Goal: Task Accomplishment & Management: Manage account settings

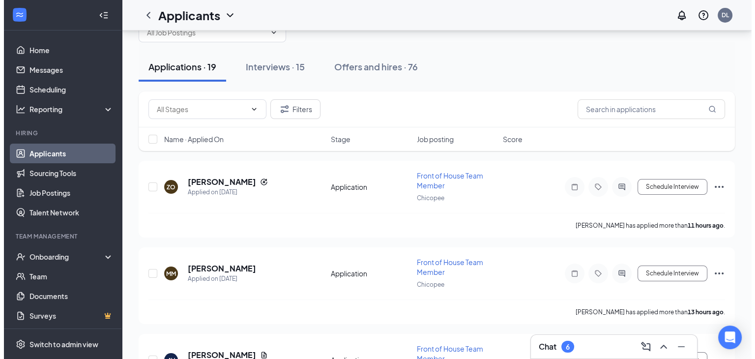
scroll to position [35, 0]
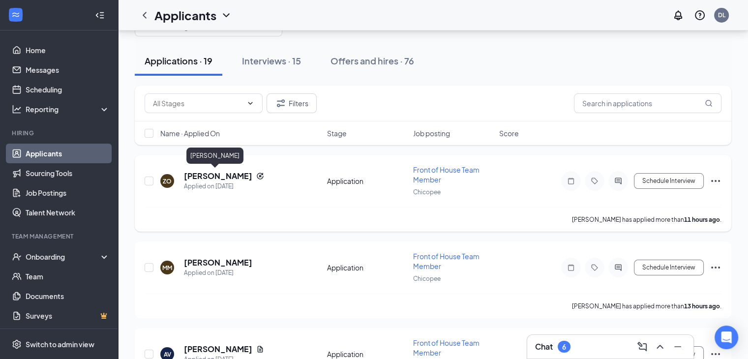
click at [210, 177] on h5 "[PERSON_NAME]" at bounding box center [218, 176] width 68 height 11
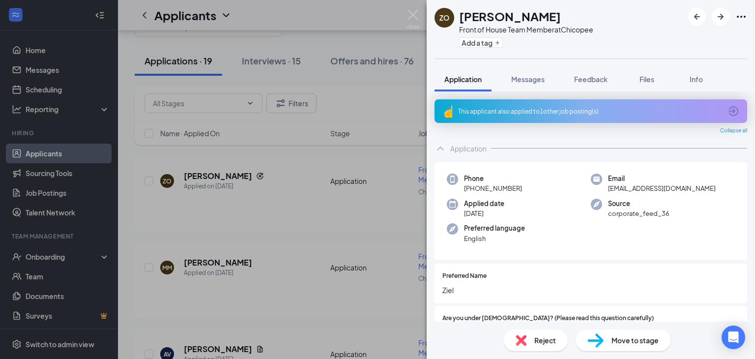
click at [504, 111] on div "This applicant also applied to 1 other job posting(s)" at bounding box center [590, 111] width 264 height 8
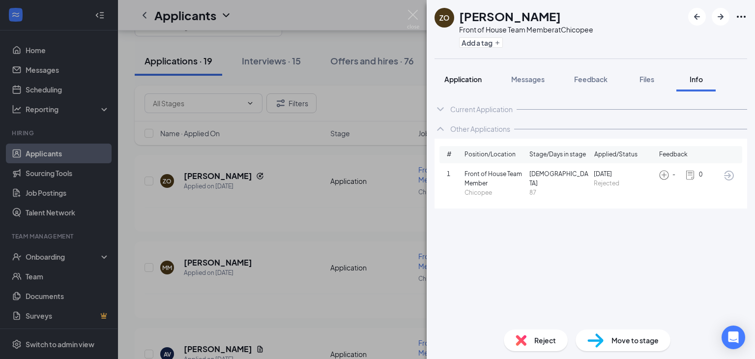
click at [460, 73] on button "Application" at bounding box center [463, 79] width 57 height 25
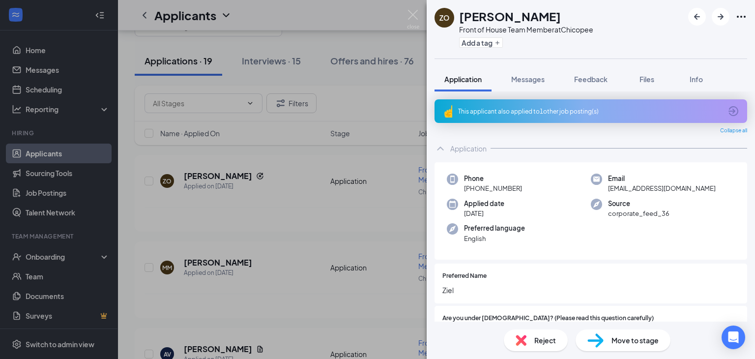
click at [604, 343] on div "Move to stage" at bounding box center [623, 340] width 95 height 22
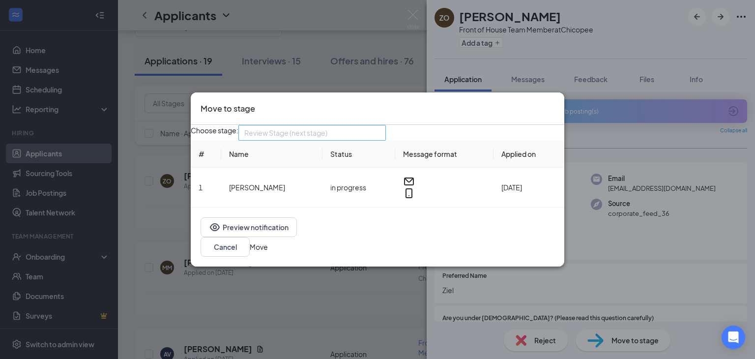
click at [380, 140] on span "Review Stage (next stage)" at bounding box center [312, 132] width 136 height 15
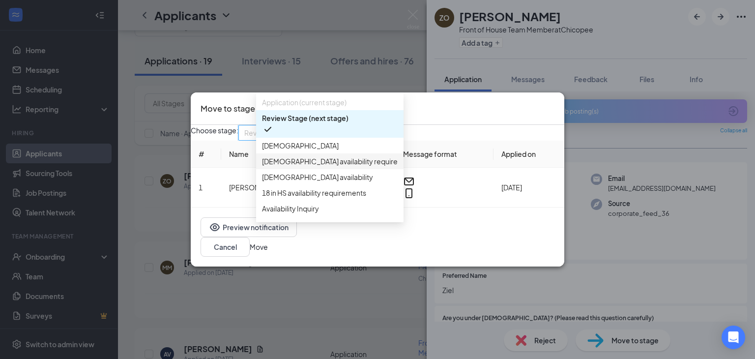
click at [325, 167] on span "[DEMOGRAPHIC_DATA] availability requirements" at bounding box center [340, 161] width 156 height 11
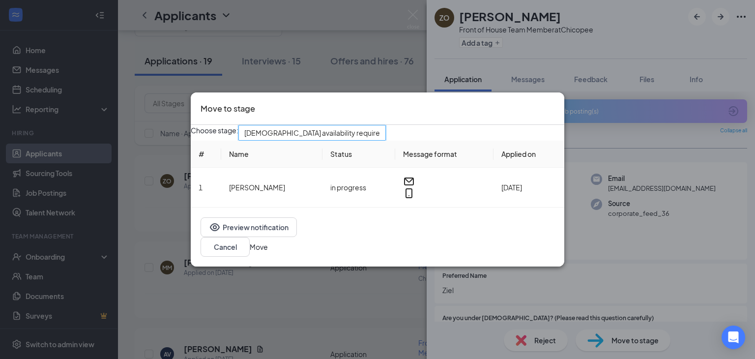
click at [268, 248] on button "Move" at bounding box center [259, 246] width 18 height 11
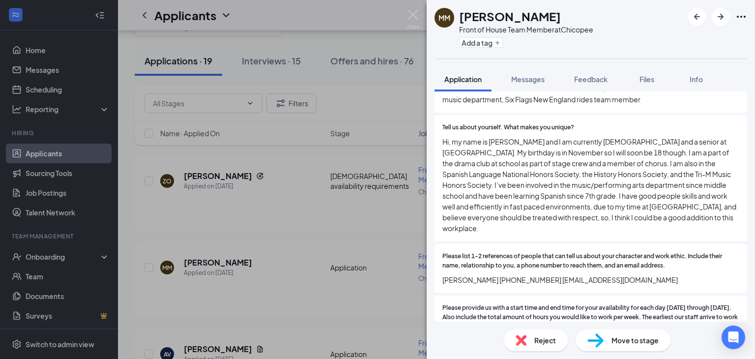
scroll to position [720, 0]
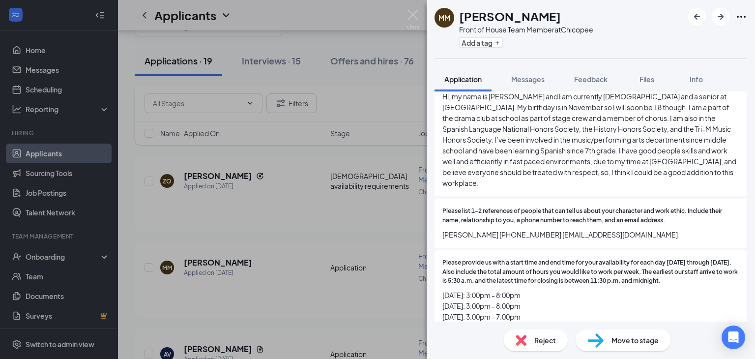
click at [626, 343] on span "Move to stage" at bounding box center [635, 340] width 47 height 11
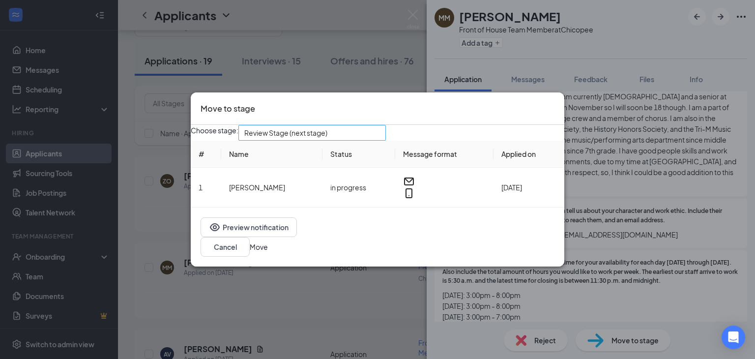
click at [380, 140] on span "Review Stage (next stage)" at bounding box center [312, 132] width 136 height 15
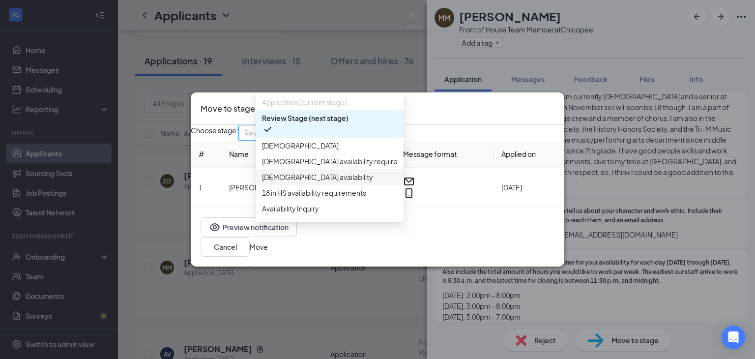
click at [333, 182] on span "[DEMOGRAPHIC_DATA] availability" at bounding box center [317, 177] width 111 height 11
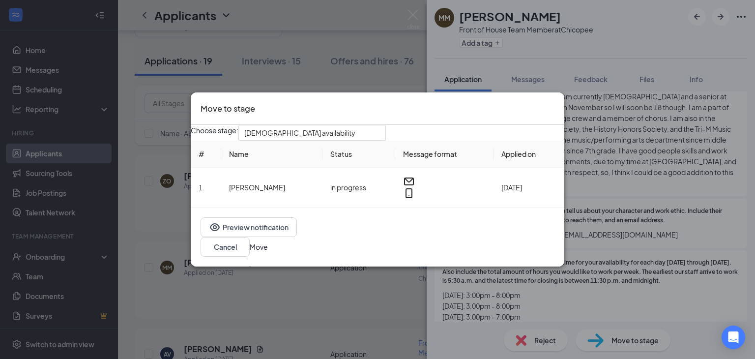
click at [268, 251] on button "Move" at bounding box center [259, 246] width 18 height 11
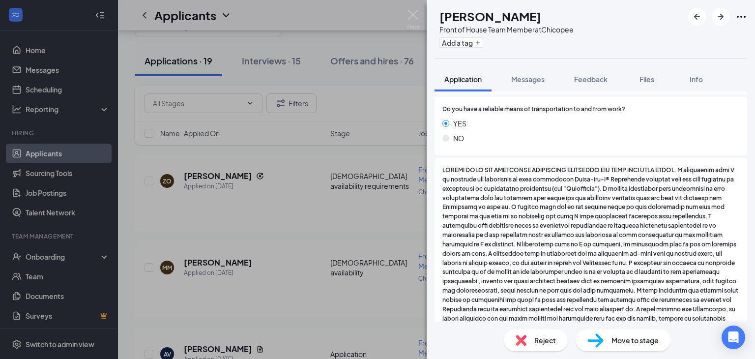
scroll to position [1036, 0]
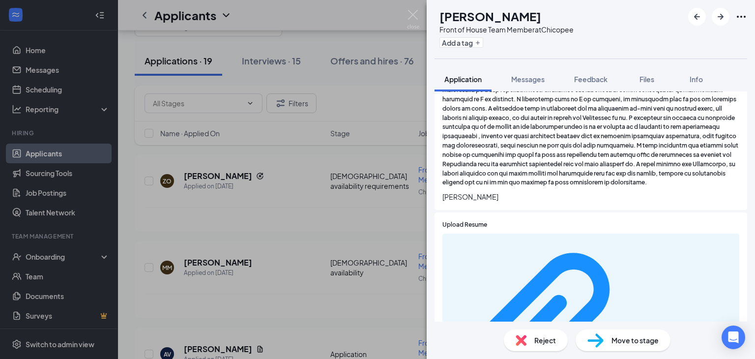
click at [622, 338] on span "Move to stage" at bounding box center [635, 340] width 47 height 11
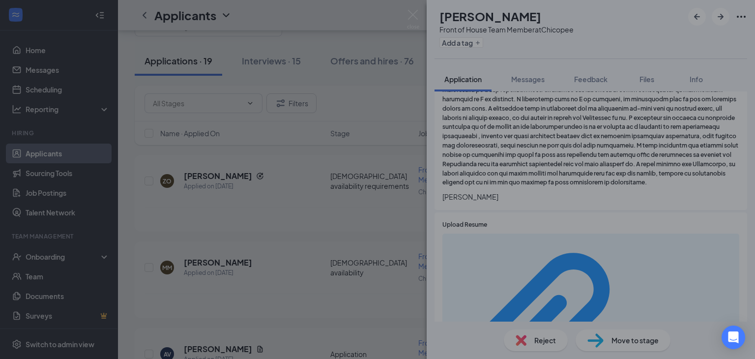
scroll to position [1032, 0]
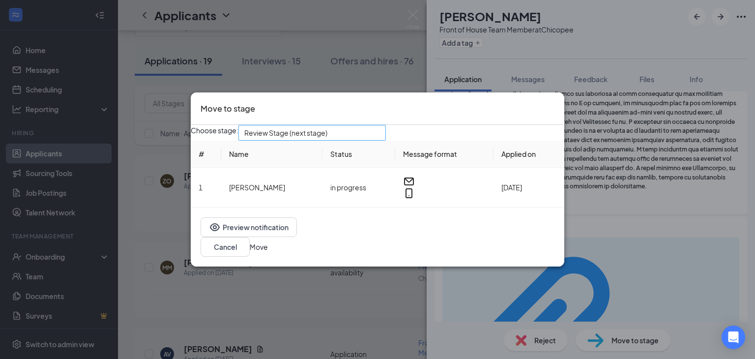
click at [293, 140] on span "Review Stage (next stage)" at bounding box center [285, 132] width 83 height 15
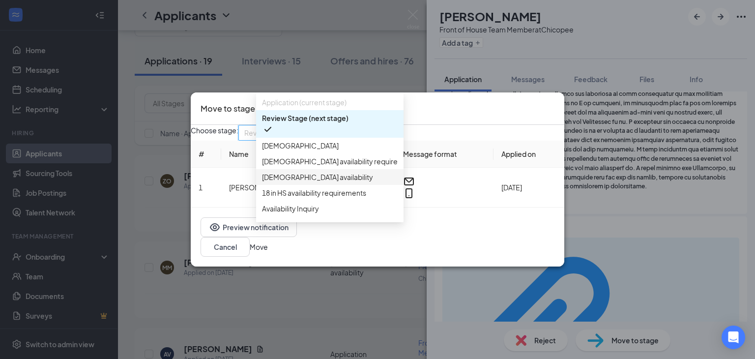
click at [305, 182] on span "[DEMOGRAPHIC_DATA] availability" at bounding box center [317, 177] width 111 height 11
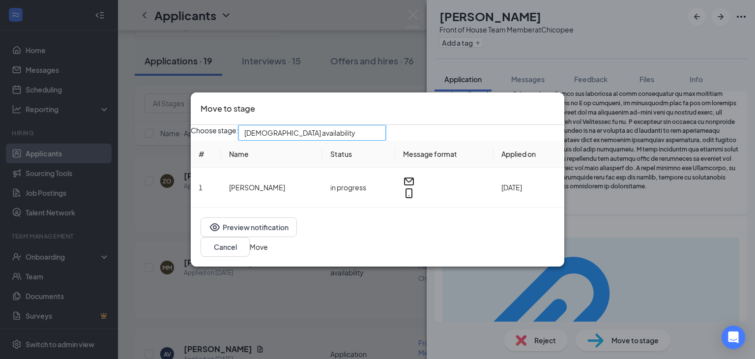
click at [268, 243] on button "Move" at bounding box center [259, 246] width 18 height 11
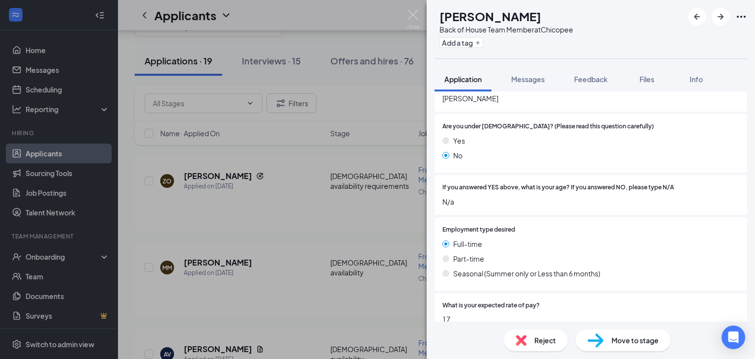
scroll to position [165, 0]
click at [483, 187] on span "If you answered YES above, what is your age? If you answered NO, please type N/A" at bounding box center [559, 186] width 232 height 9
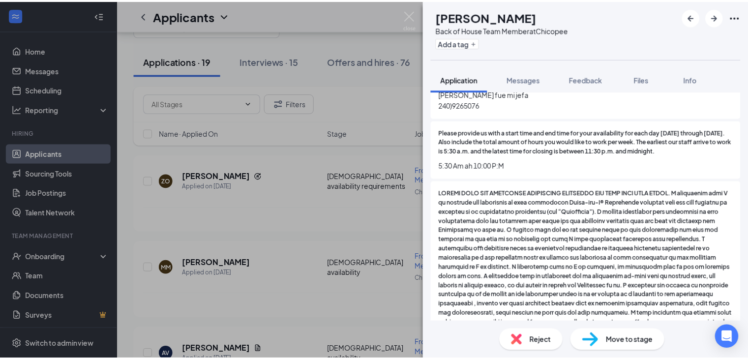
scroll to position [950, 0]
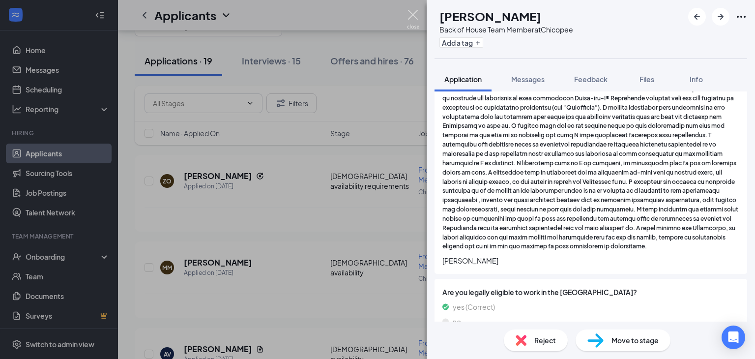
click at [415, 12] on img at bounding box center [413, 19] width 12 height 19
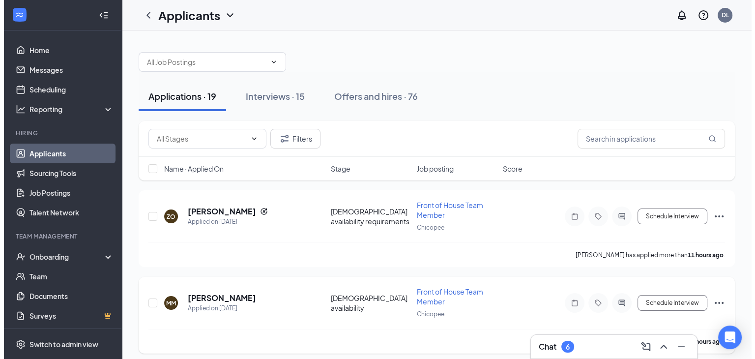
scroll to position [65, 0]
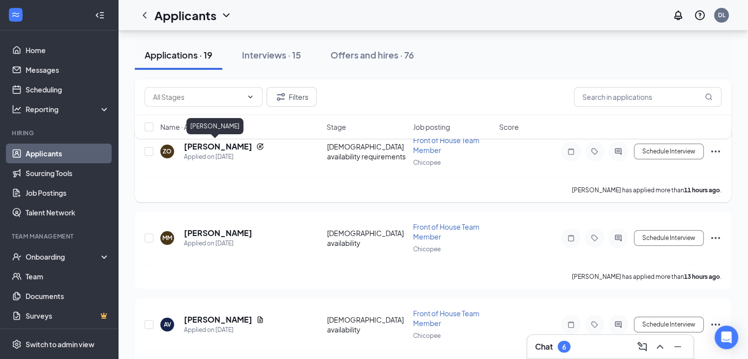
click at [201, 149] on h5 "[PERSON_NAME]" at bounding box center [218, 146] width 68 height 11
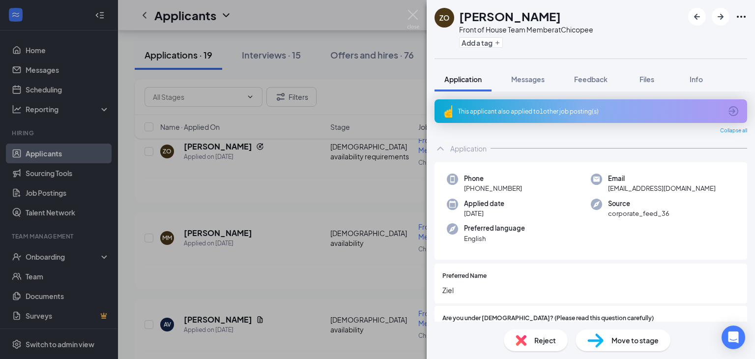
click at [488, 48] on div "Add a tag" at bounding box center [526, 42] width 134 height 16
click at [488, 43] on button "Add a tag" at bounding box center [481, 42] width 44 height 10
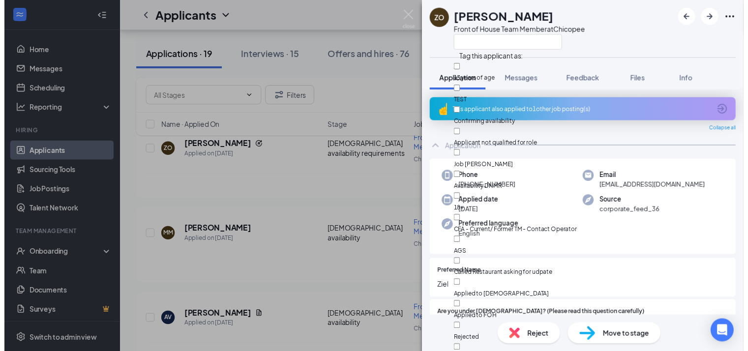
scroll to position [300, 0]
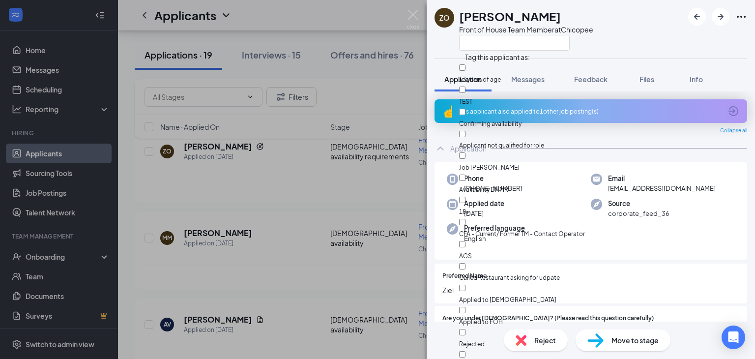
checkbox input "true"
click at [415, 14] on img at bounding box center [413, 19] width 12 height 19
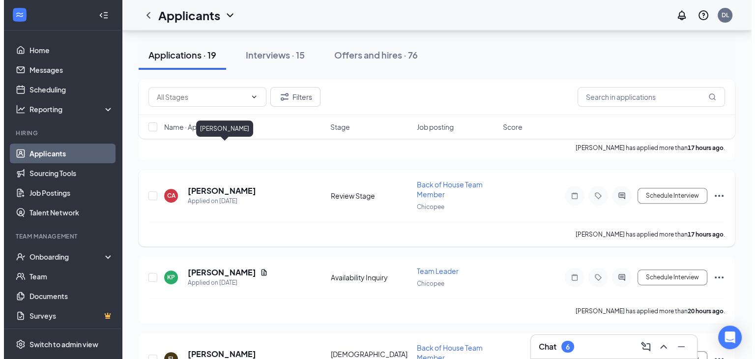
scroll to position [326, 0]
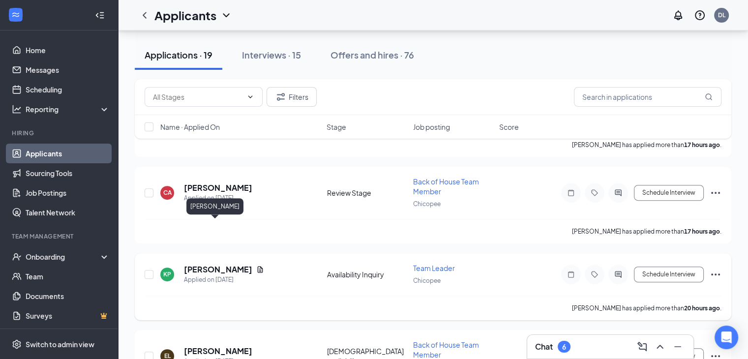
click at [214, 264] on h5 "[PERSON_NAME]" at bounding box center [218, 269] width 68 height 11
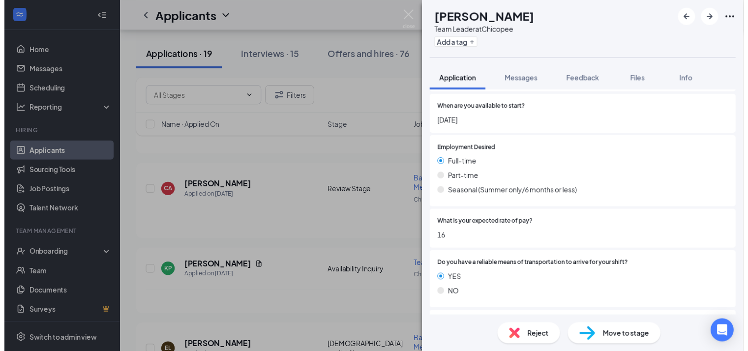
scroll to position [200, 0]
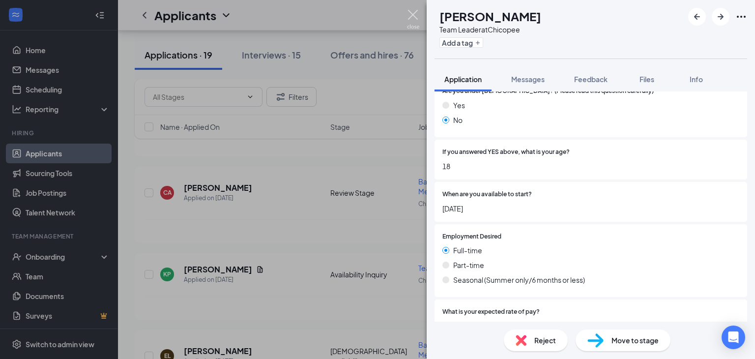
click at [409, 18] on img at bounding box center [413, 19] width 12 height 19
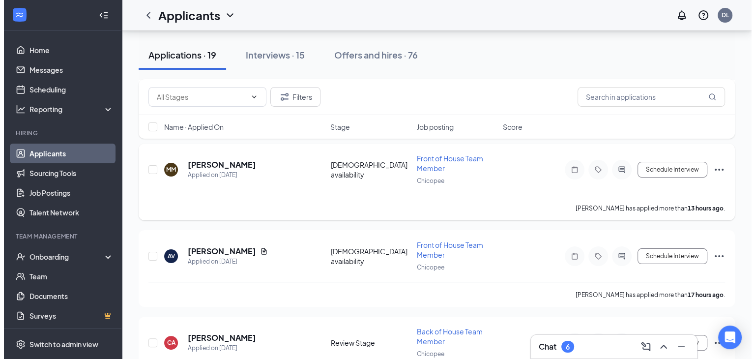
scroll to position [237, 0]
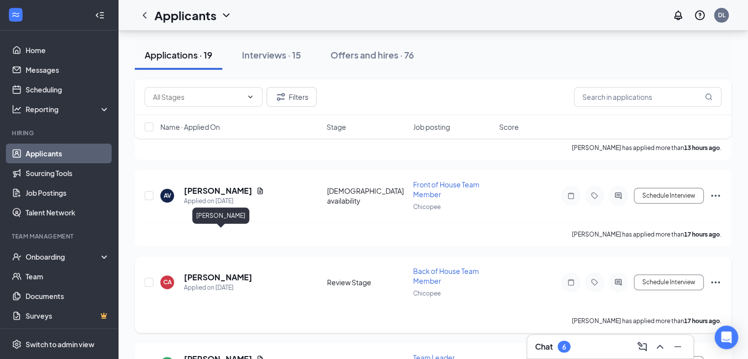
click at [248, 272] on h5 "[PERSON_NAME]" at bounding box center [218, 277] width 68 height 11
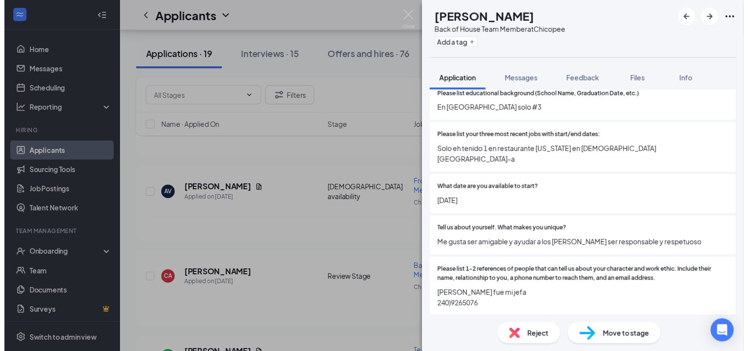
scroll to position [641, 0]
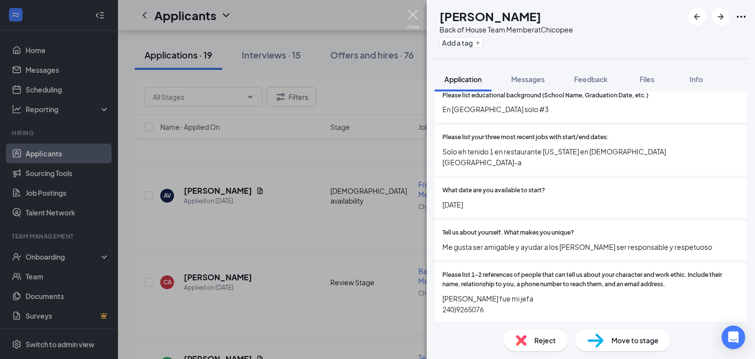
click at [411, 18] on img at bounding box center [413, 19] width 12 height 19
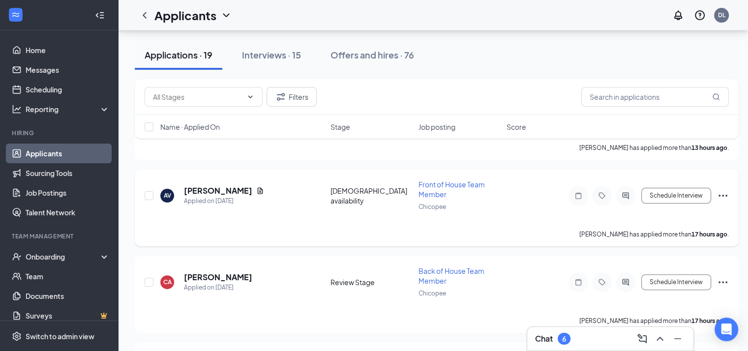
drag, startPoint x: 338, startPoint y: 91, endPoint x: 297, endPoint y: 188, distance: 105.8
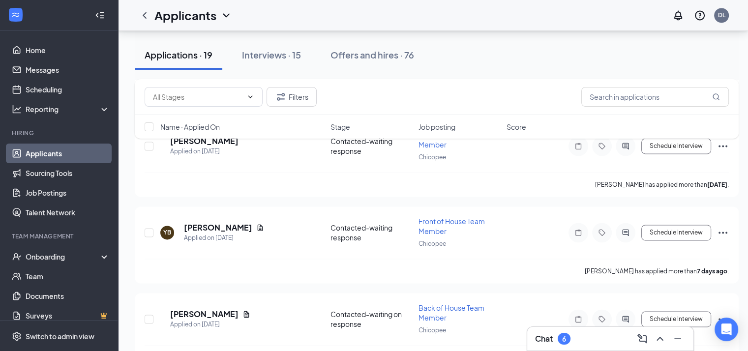
scroll to position [1464, 0]
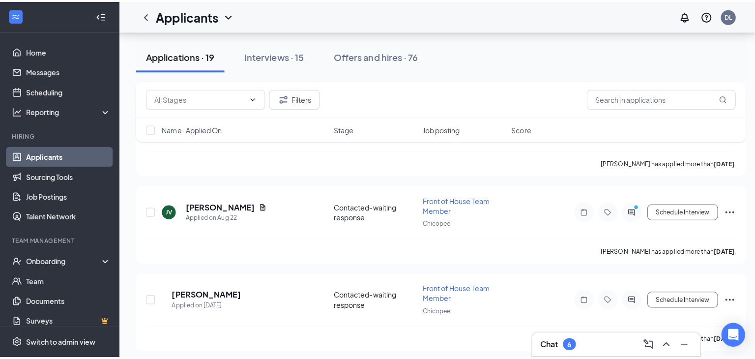
scroll to position [1217, 0]
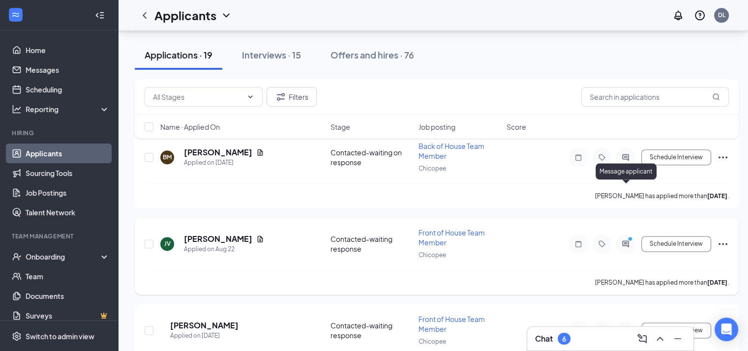
click at [622, 240] on icon "ActiveChat" at bounding box center [626, 244] width 12 height 8
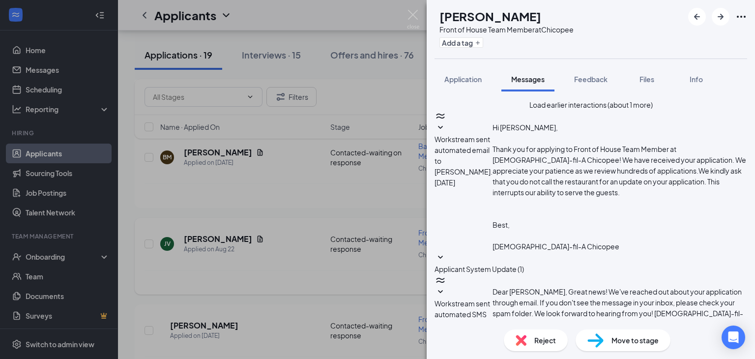
scroll to position [562, 0]
drag, startPoint x: 547, startPoint y: 203, endPoint x: 504, endPoint y: 158, distance: 62.9
copy div "ayleen Velasquez sent SMS back. Aug 26 Hi, JayleenVelasquez@icloud.com would be…"
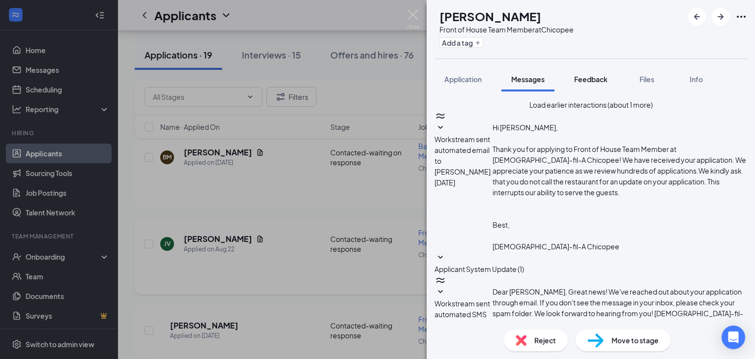
click at [602, 83] on div "Feedback" at bounding box center [590, 79] width 33 height 10
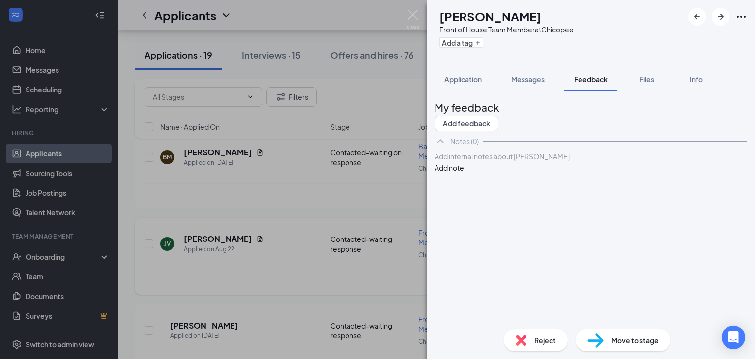
click at [491, 162] on div at bounding box center [591, 156] width 312 height 10
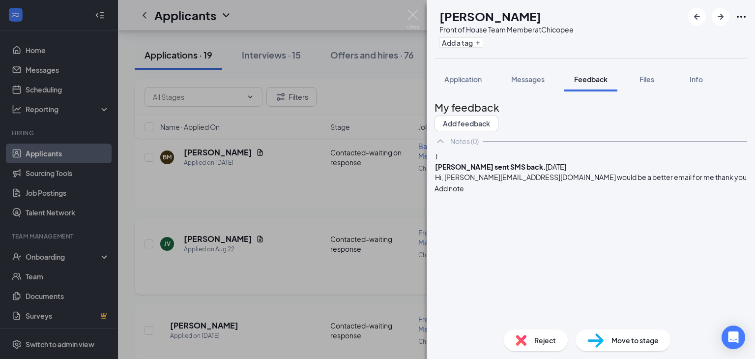
click at [454, 171] on span "ayleen Velasquez sent SMS back." at bounding box center [490, 166] width 111 height 9
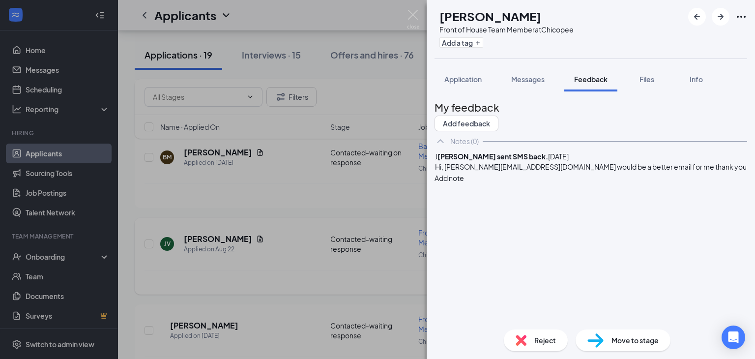
click at [464, 183] on button "Add note" at bounding box center [450, 178] width 30 height 11
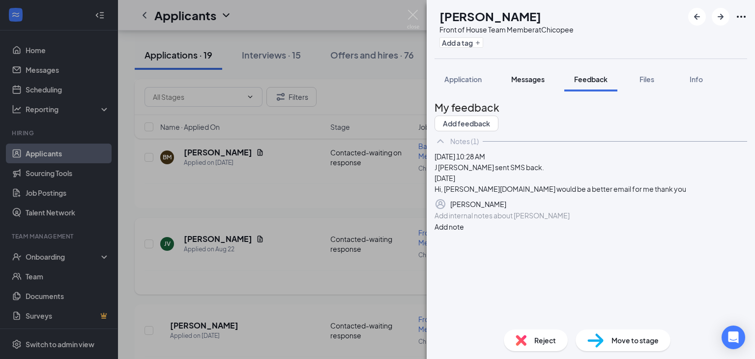
click at [519, 81] on span "Messages" at bounding box center [527, 79] width 33 height 9
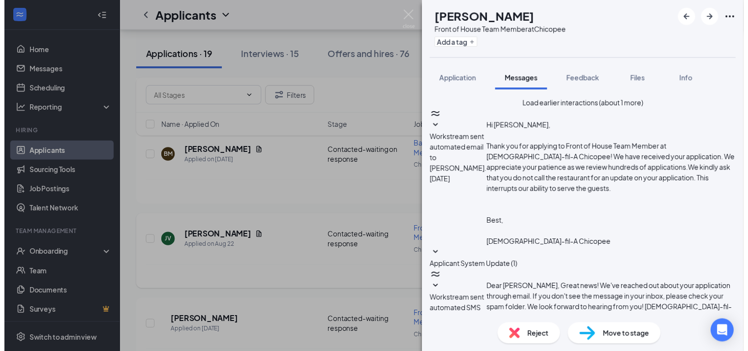
scroll to position [562, 0]
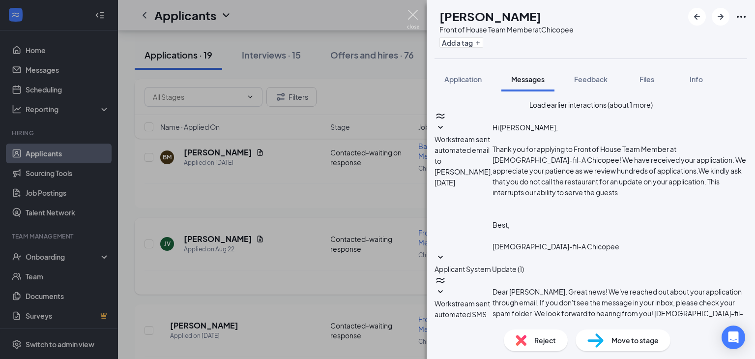
click at [413, 19] on img at bounding box center [413, 19] width 12 height 19
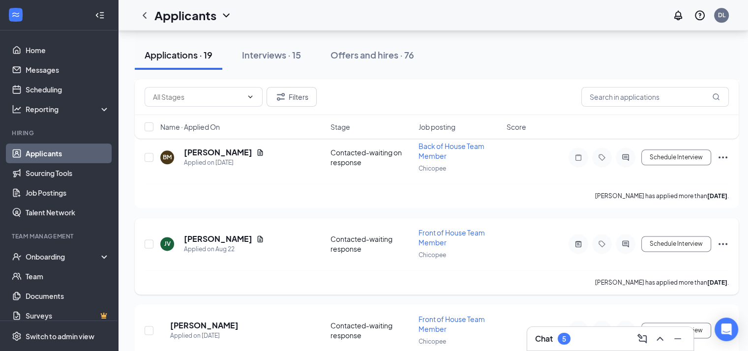
click at [722, 238] on icon "Ellipses" at bounding box center [723, 244] width 12 height 12
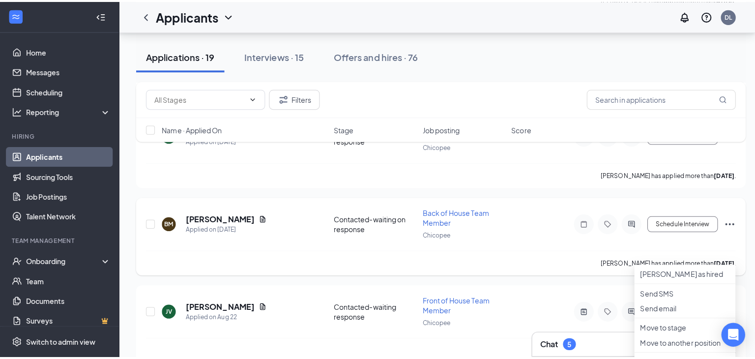
scroll to position [1155, 0]
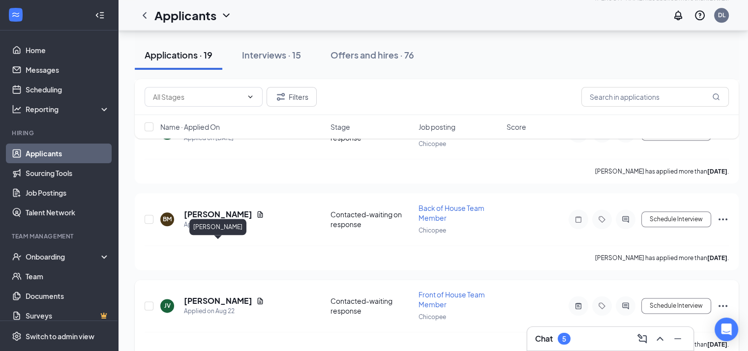
click at [232, 296] on h5 "[PERSON_NAME]" at bounding box center [218, 301] width 68 height 11
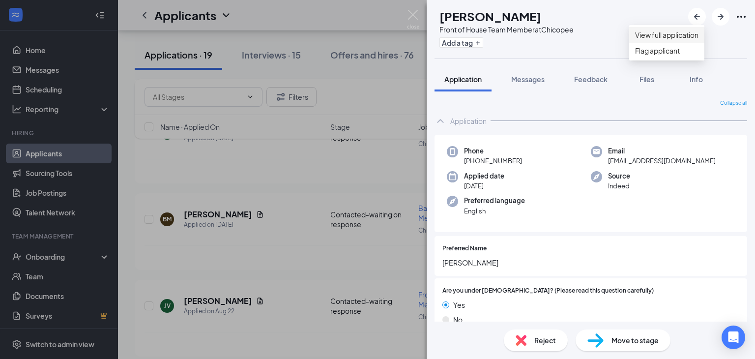
click at [695, 39] on link "View full application" at bounding box center [666, 35] width 63 height 11
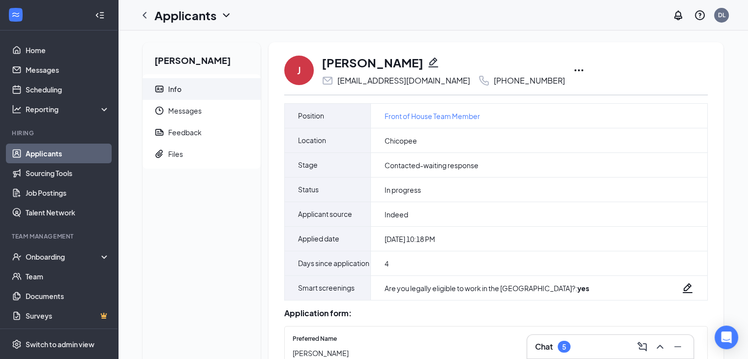
click at [437, 63] on icon "Pencil" at bounding box center [433, 63] width 12 height 12
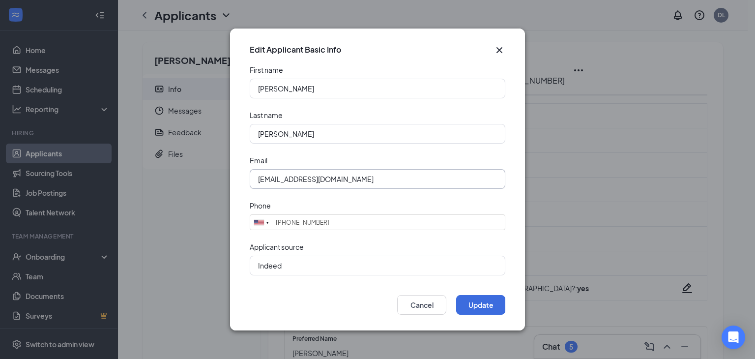
drag, startPoint x: 405, startPoint y: 177, endPoint x: 254, endPoint y: 171, distance: 151.1
drag, startPoint x: 254, startPoint y: 171, endPoint x: 408, endPoint y: 177, distance: 154.0
click at [408, 177] on input "[EMAIL_ADDRESS][DOMAIN_NAME]" at bounding box center [378, 179] width 256 height 20
drag, startPoint x: 399, startPoint y: 183, endPoint x: 252, endPoint y: 177, distance: 147.1
click at [252, 177] on input "[EMAIL_ADDRESS][DOMAIN_NAME]" at bounding box center [378, 179] width 256 height 20
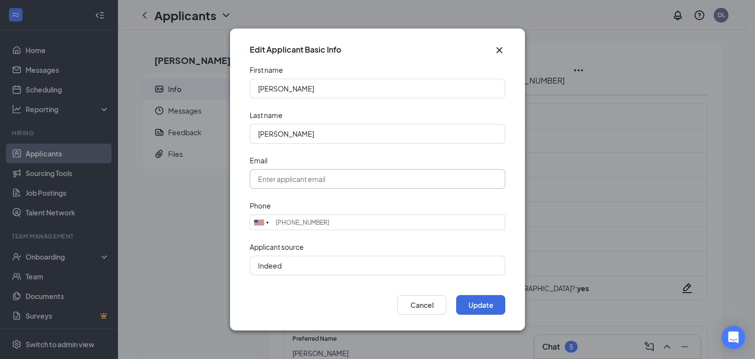
paste input "[EMAIL_ADDRESS][DOMAIN_NAME]"
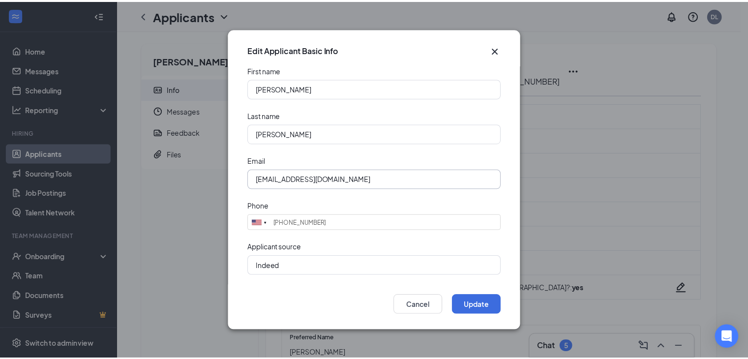
scroll to position [1, 0]
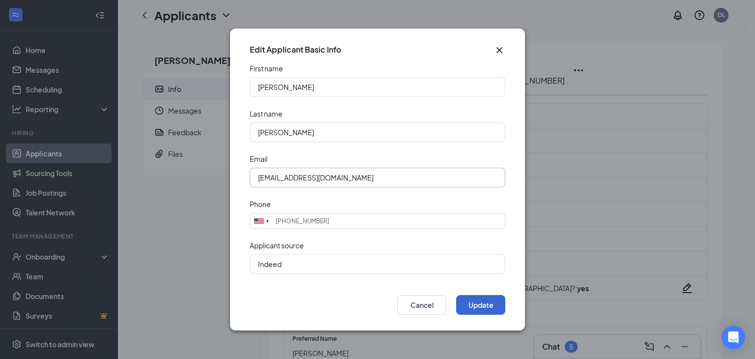
type input "[EMAIL_ADDRESS][DOMAIN_NAME]"
click at [472, 305] on button "Update" at bounding box center [480, 305] width 49 height 20
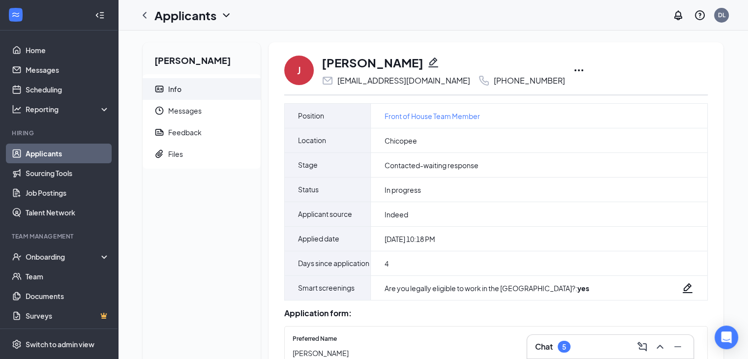
click at [55, 156] on link "Applicants" at bounding box center [68, 154] width 84 height 20
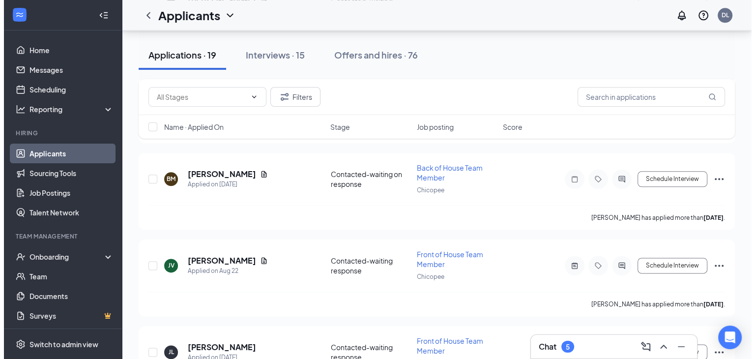
scroll to position [1159, 0]
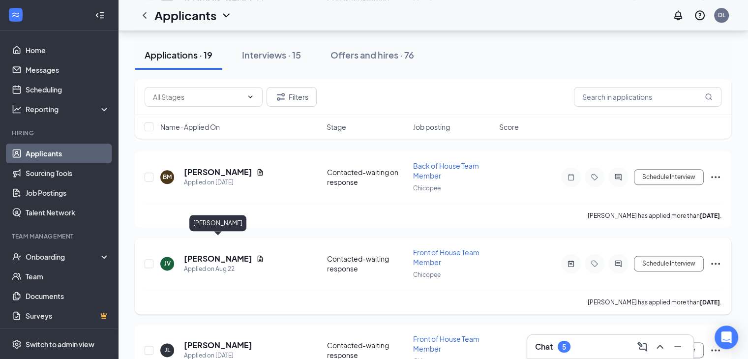
click at [207, 253] on h5 "[PERSON_NAME]" at bounding box center [218, 258] width 68 height 11
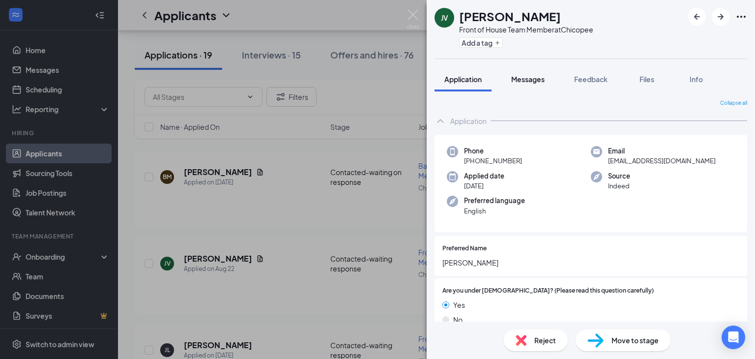
click at [527, 74] on div "Messages" at bounding box center [527, 79] width 33 height 10
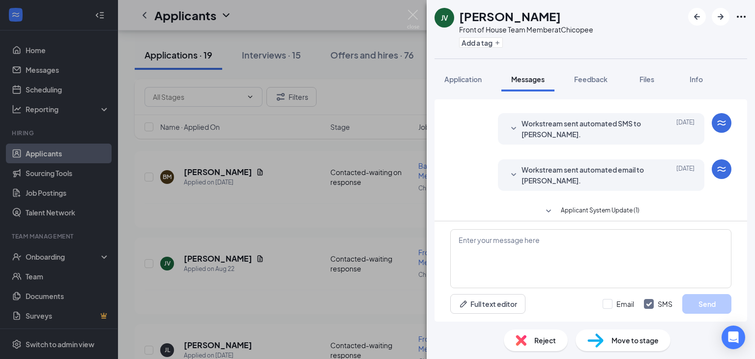
scroll to position [101, 0]
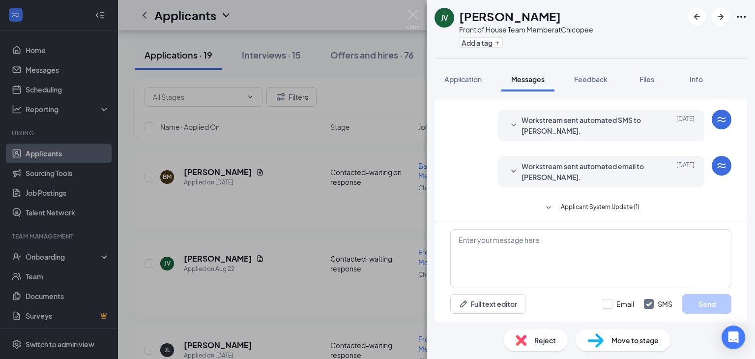
click at [563, 166] on span "Workstream sent automated email to [PERSON_NAME]." at bounding box center [586, 172] width 129 height 22
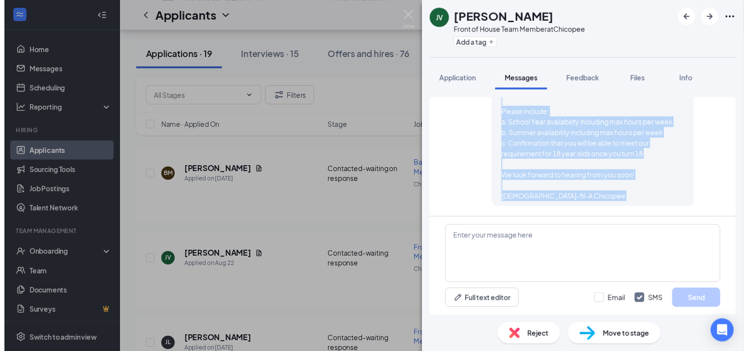
scroll to position [788, 0]
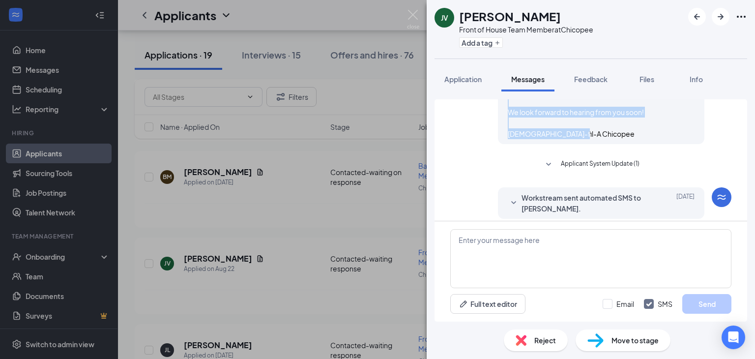
drag, startPoint x: 501, startPoint y: 137, endPoint x: 571, endPoint y: 140, distance: 70.9
copy span "Hi Jayleen, Please carefully read all of the availability requirements listed b…"
click at [407, 11] on img at bounding box center [413, 19] width 12 height 19
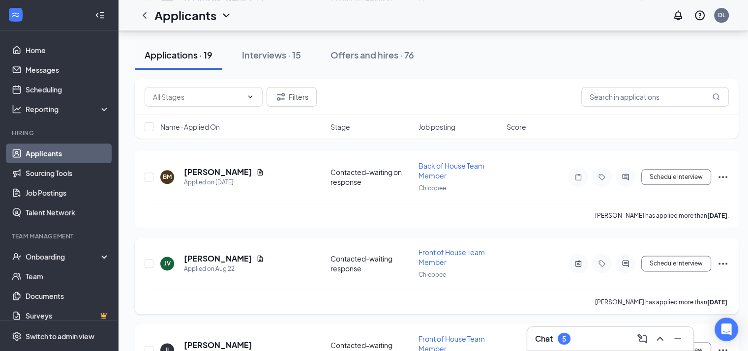
click at [723, 258] on icon "Ellipses" at bounding box center [723, 264] width 12 height 12
click at [669, 313] on p "Send email" at bounding box center [678, 316] width 85 height 10
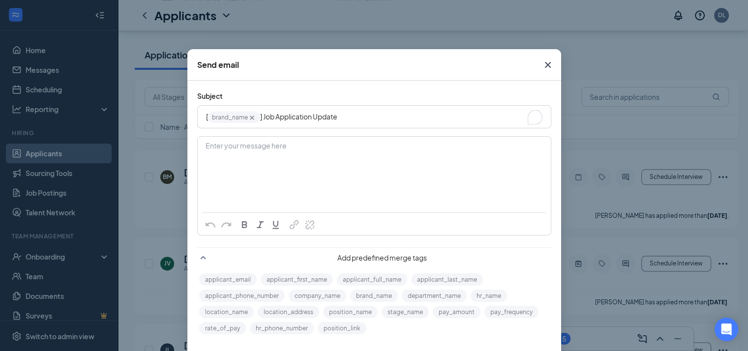
drag, startPoint x: 368, startPoint y: 120, endPoint x: 357, endPoint y: 121, distance: 10.9
click at [357, 121] on div "[ brand_name‌‌‌‌ {{brand_name}} ] Job Application Update" at bounding box center [374, 116] width 336 height 15
click at [325, 161] on div "Enter your message here" at bounding box center [374, 161] width 352 height 49
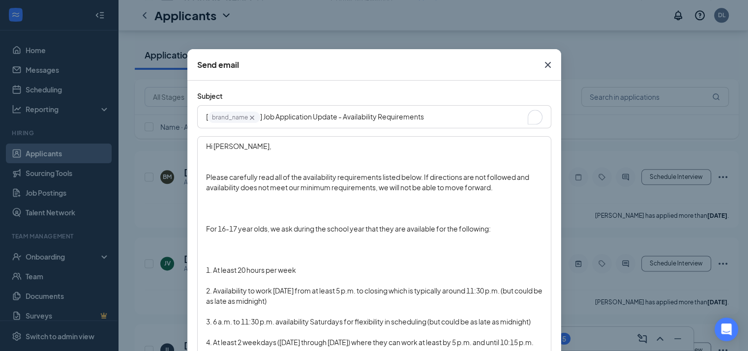
click at [213, 165] on div "To enrich screen reader interactions, please activate Accessibility in Grammarl…" at bounding box center [374, 167] width 336 height 10
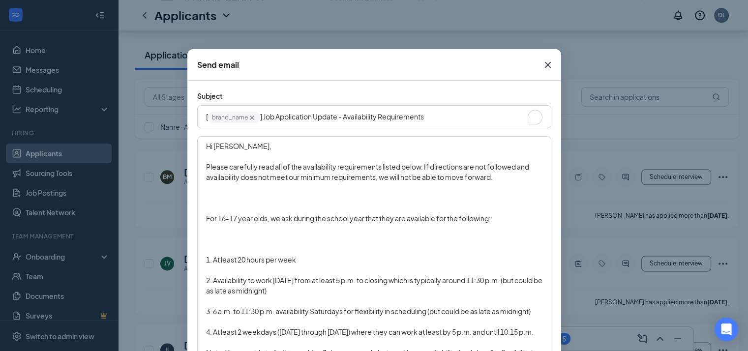
click at [216, 197] on div "To enrich screen reader interactions, please activate Accessibility in Grammarl…" at bounding box center [374, 198] width 336 height 10
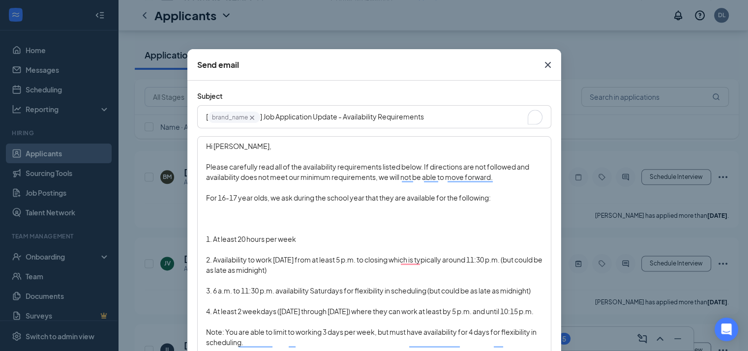
click at [212, 224] on div "To enrich screen reader interactions, please activate Accessibility in Grammarl…" at bounding box center [374, 229] width 336 height 10
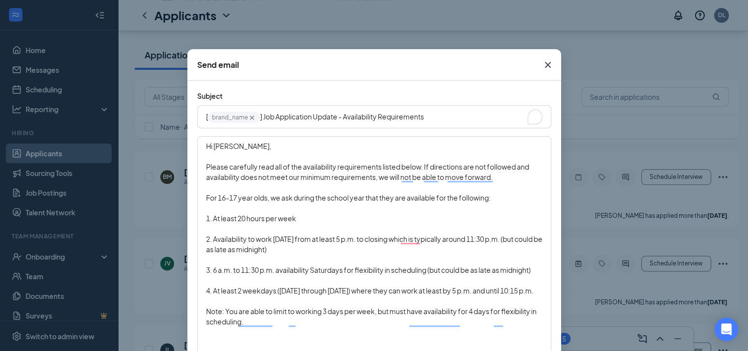
click at [210, 230] on div "To enrich screen reader interactions, please activate Accessibility in Grammarl…" at bounding box center [374, 229] width 336 height 10
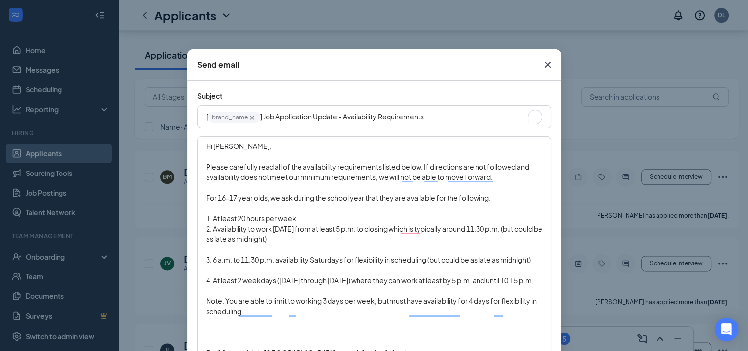
click at [208, 247] on div "To enrich screen reader interactions, please activate Accessibility in Grammarl…" at bounding box center [374, 249] width 336 height 10
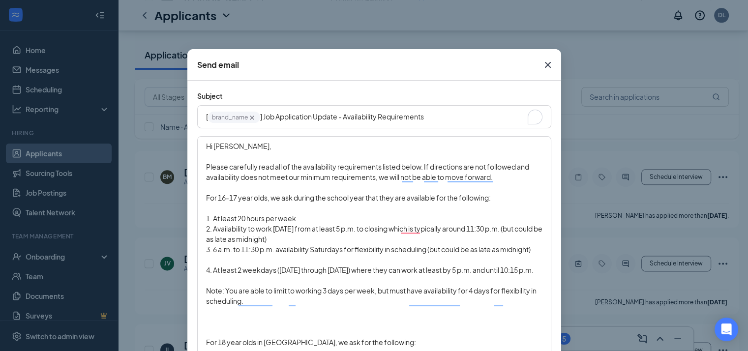
click at [206, 260] on div "To enrich screen reader interactions, please activate Accessibility in Grammarl…" at bounding box center [374, 260] width 336 height 10
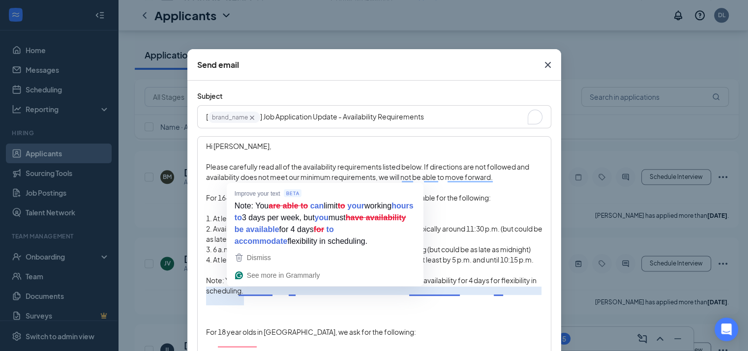
click at [215, 327] on div "To enrich screen reader interactions, please activate Accessibility in Grammarl…" at bounding box center [374, 322] width 336 height 10
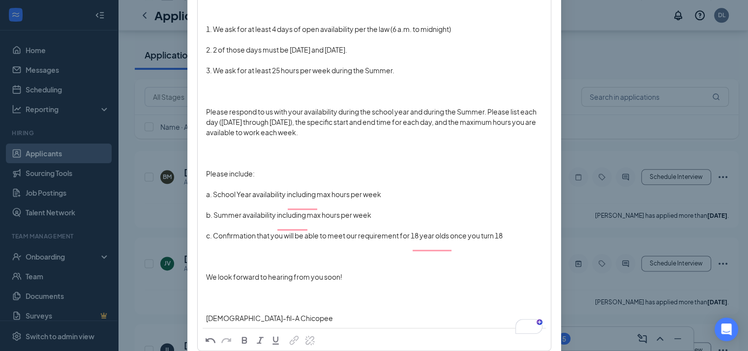
scroll to position [704, 0]
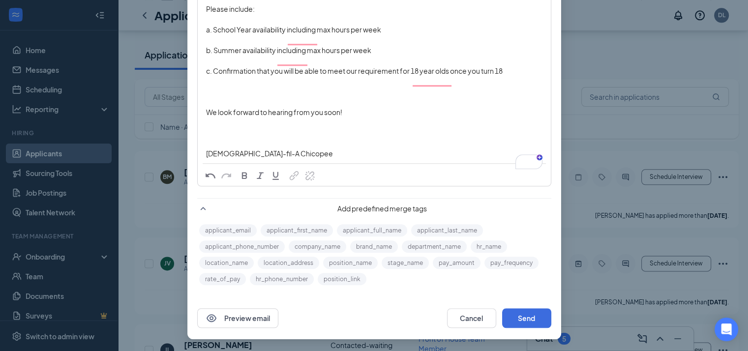
click at [215, 136] on div "To enrich screen reader interactions, please activate Accessibility in Grammarl…" at bounding box center [374, 133] width 336 height 10
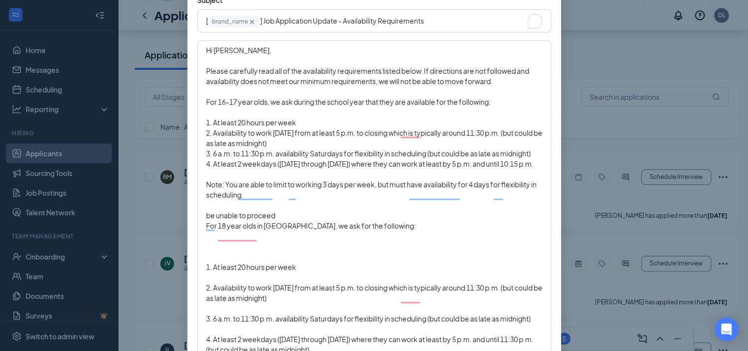
scroll to position [96, 0]
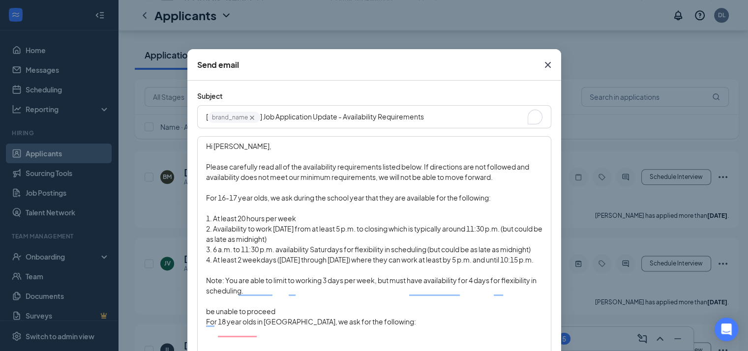
click at [545, 66] on icon "Cross" at bounding box center [547, 65] width 6 height 6
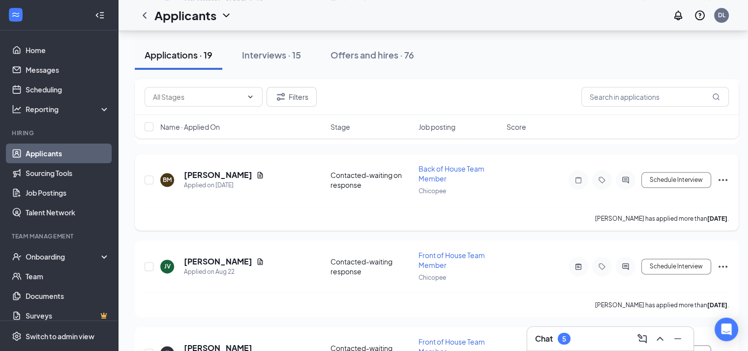
scroll to position [1157, 0]
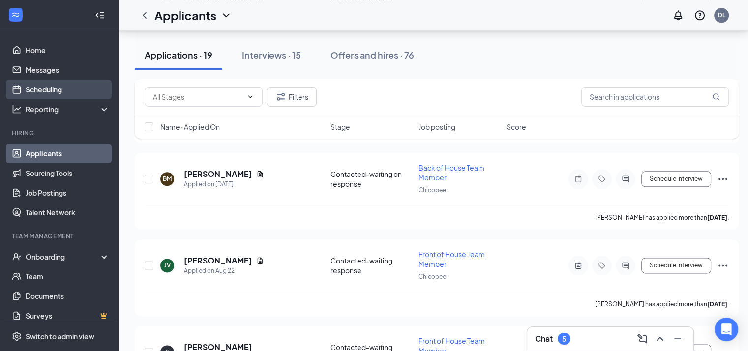
click at [57, 84] on link "Scheduling" at bounding box center [68, 90] width 84 height 20
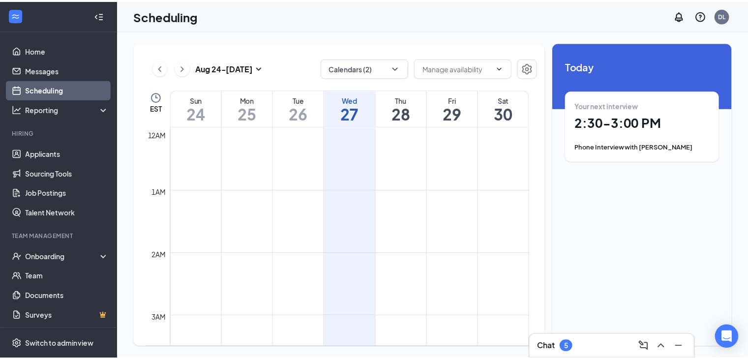
scroll to position [483, 0]
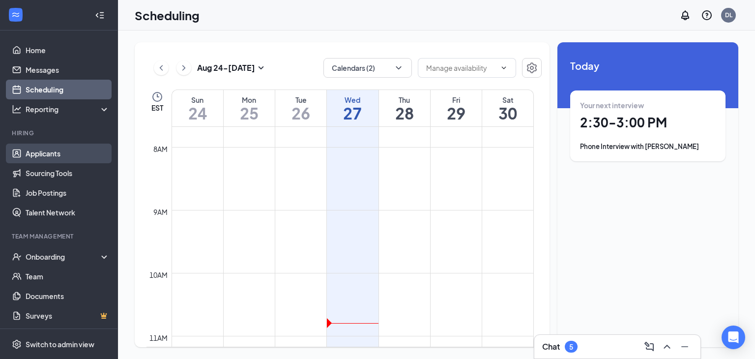
click at [47, 150] on link "Applicants" at bounding box center [68, 154] width 84 height 20
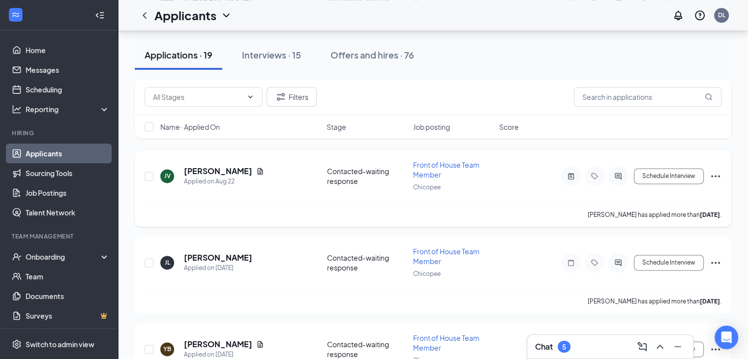
scroll to position [1248, 0]
click at [719, 169] on icon "Ellipses" at bounding box center [716, 175] width 12 height 12
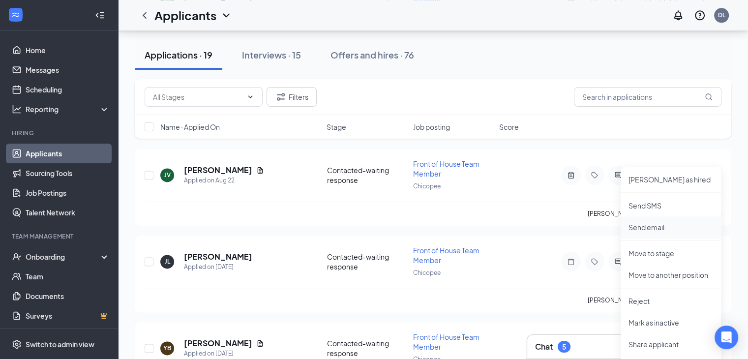
click at [659, 223] on p "Send email" at bounding box center [670, 227] width 85 height 10
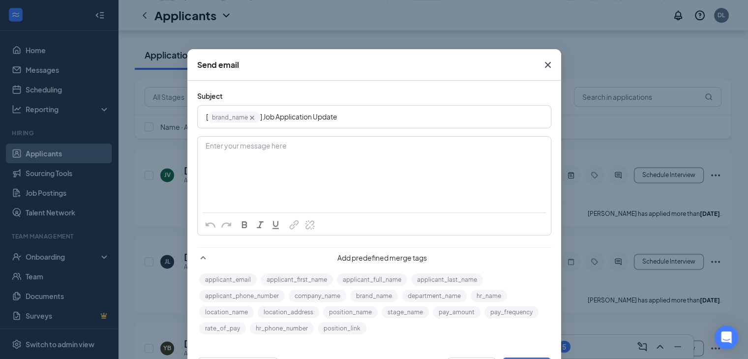
click at [356, 120] on div "[ brand_name‌‌‌‌ {{brand_name}} ] Job Application Update" at bounding box center [374, 116] width 336 height 15
click at [296, 159] on div "Enter your message here" at bounding box center [374, 161] width 352 height 49
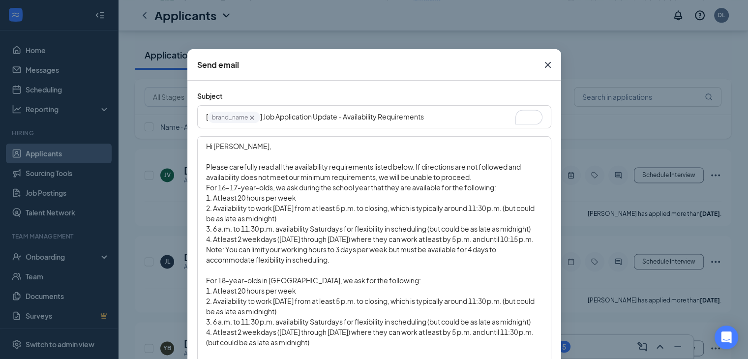
click at [480, 176] on div "Please carefully read all the availability requirements listed below. If direct…" at bounding box center [374, 172] width 336 height 21
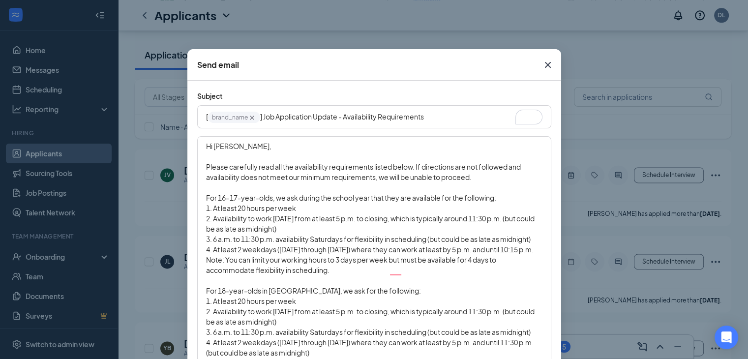
click at [243, 255] on div "4. At least 2 weekdays ([DATE] through [DATE]) where they can work at least by …" at bounding box center [374, 249] width 336 height 10
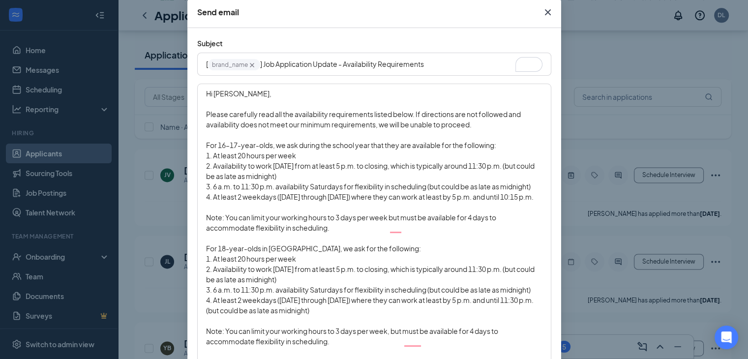
scroll to position [65, 0]
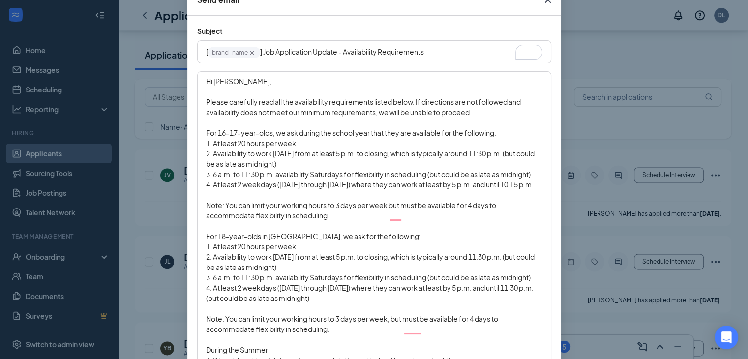
click at [237, 231] on div "To enrich screen reader interactions, please activate Accessibility in Grammarl…" at bounding box center [374, 226] width 336 height 10
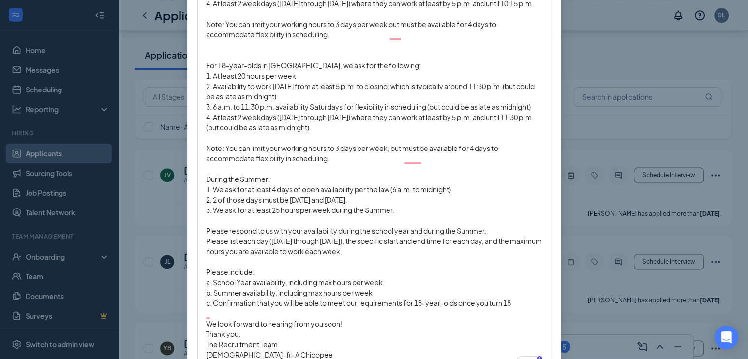
scroll to position [246, 0]
click at [206, 248] on span "Please list each day ([DATE] through [DATE]), the specific start and end time f…" at bounding box center [374, 246] width 337 height 19
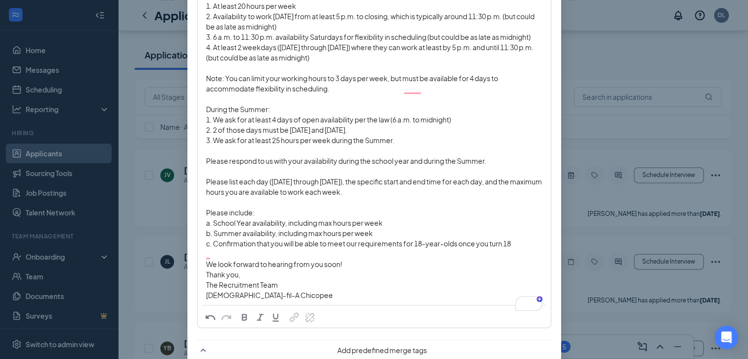
scroll to position [316, 0]
click at [355, 269] on div "We look forward to hearing from you soon!" at bounding box center [374, 264] width 336 height 10
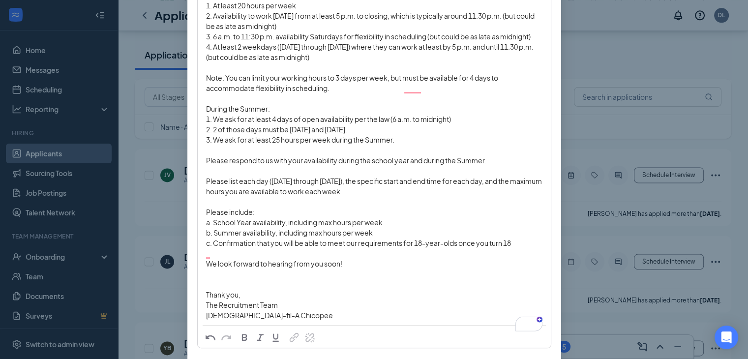
click at [332, 259] on div "To enrich screen reader interactions, please activate Accessibility in Grammarl…" at bounding box center [374, 253] width 336 height 10
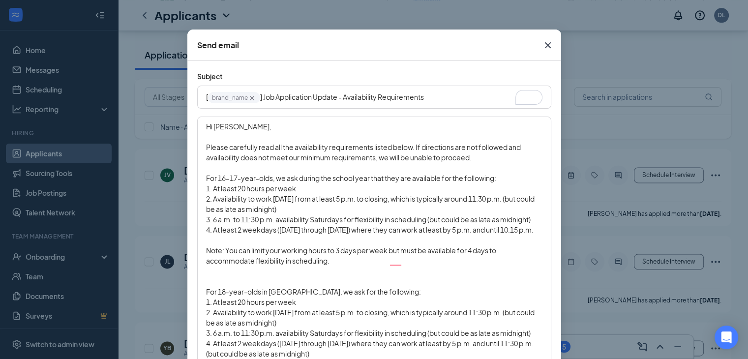
scroll to position [0, 0]
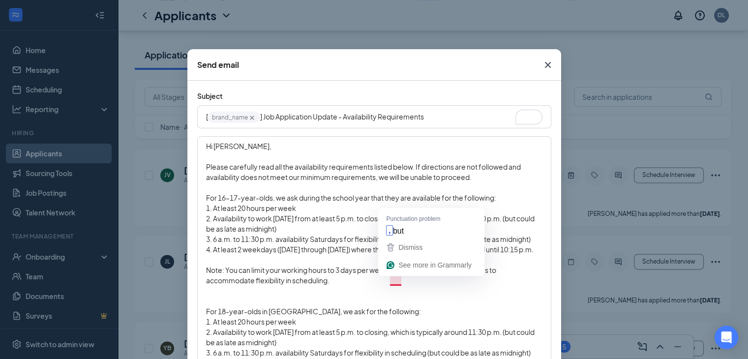
click at [385, 280] on span "Note: You can limit your working hours to 3 days per week but must be available…" at bounding box center [351, 275] width 291 height 19
click at [400, 281] on span "but must be available for 4 days to accommodate flexibility in scheduling." at bounding box center [352, 275] width 292 height 19
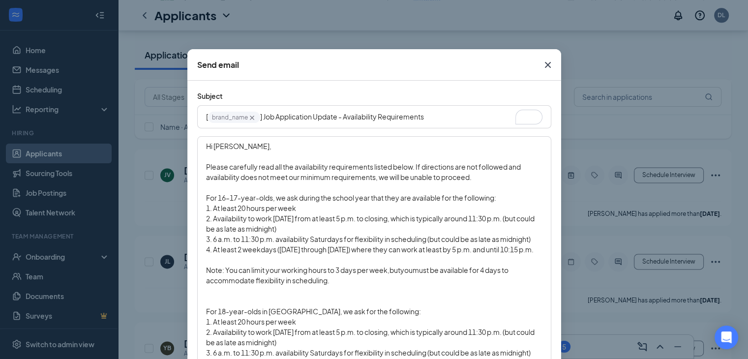
click at [340, 286] on div "Note: You can limit your working hours to 3 days per week , but you must be ava…" at bounding box center [374, 275] width 336 height 21
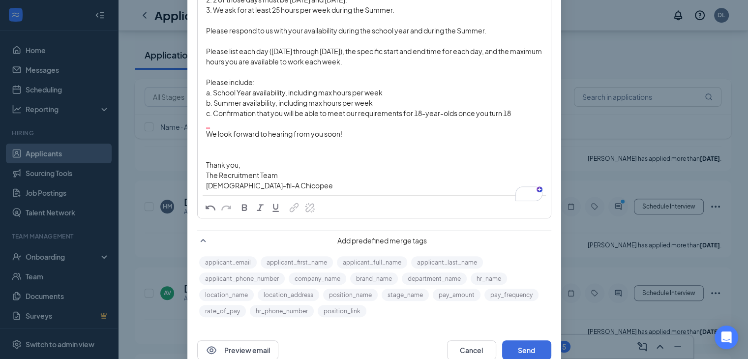
scroll to position [480, 0]
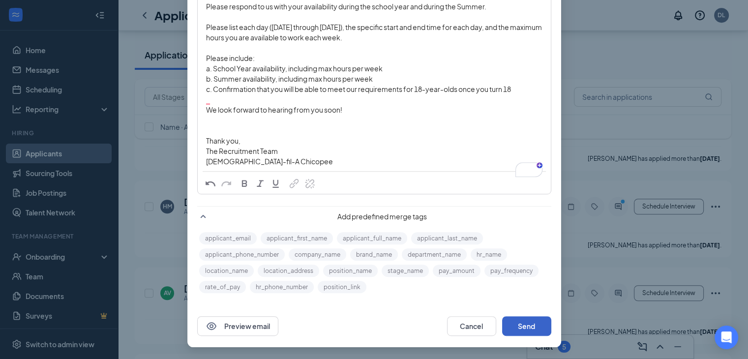
click at [525, 322] on button "Send" at bounding box center [526, 326] width 49 height 20
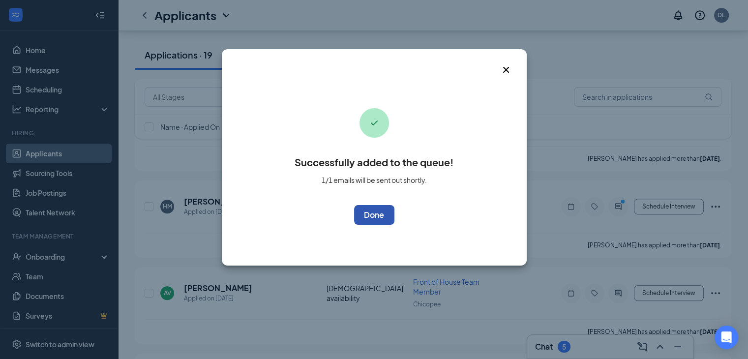
click at [381, 211] on button "OK" at bounding box center [374, 215] width 40 height 20
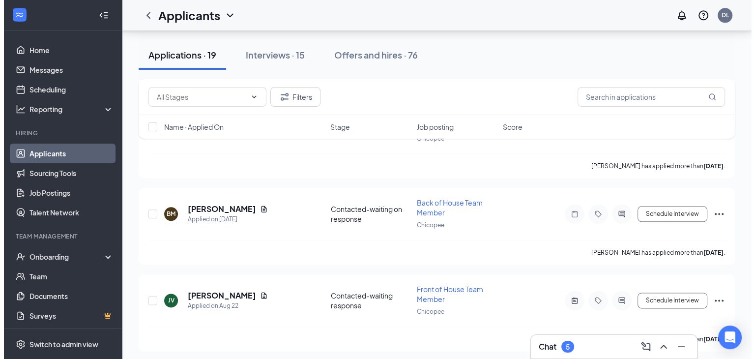
scroll to position [1156, 0]
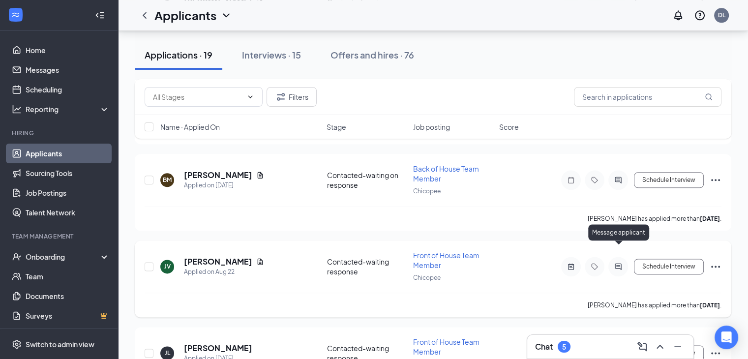
click at [617, 263] on icon "ActiveChat" at bounding box center [618, 267] width 12 height 8
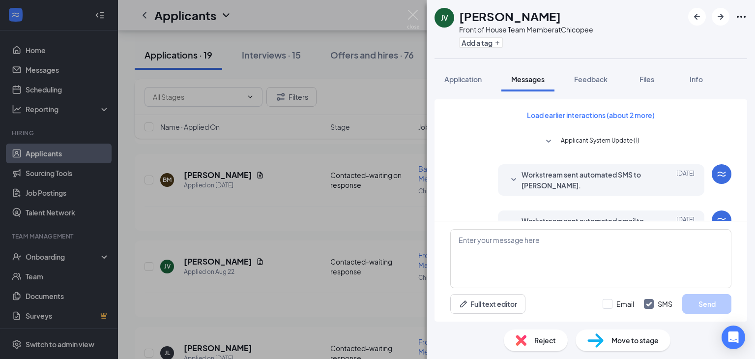
scroll to position [1260, 0]
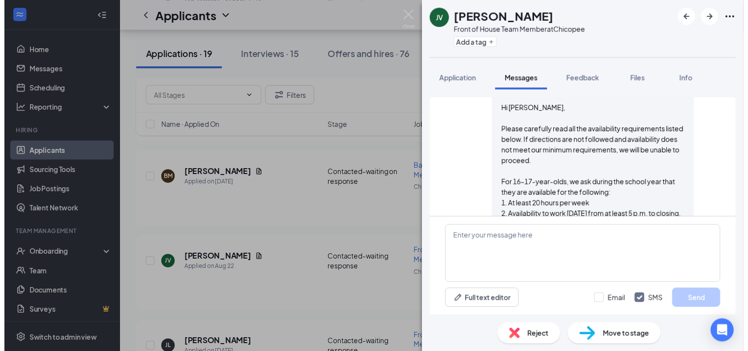
scroll to position [638, 0]
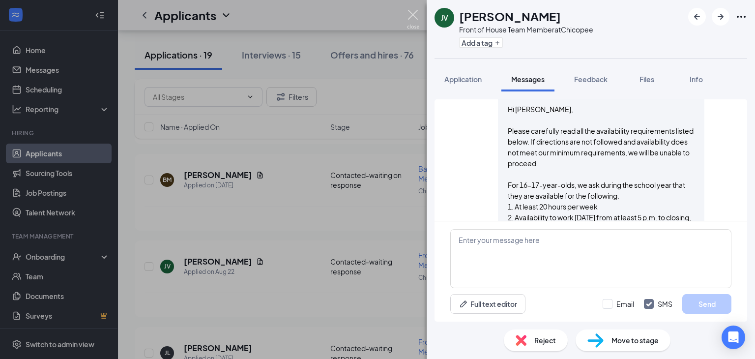
click at [409, 16] on img at bounding box center [413, 19] width 12 height 19
